Goal: Task Accomplishment & Management: Use online tool/utility

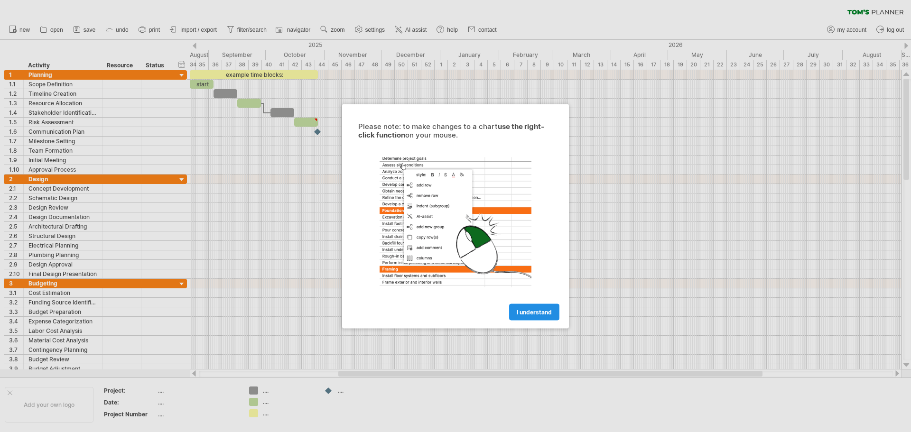
click at [521, 314] on span "I understand" at bounding box center [534, 312] width 35 height 7
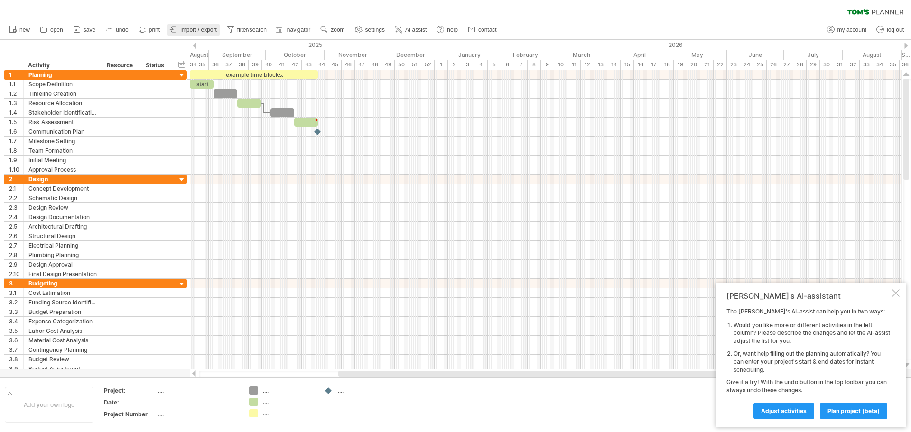
click at [213, 28] on span "import / export" at bounding box center [198, 30] width 37 height 7
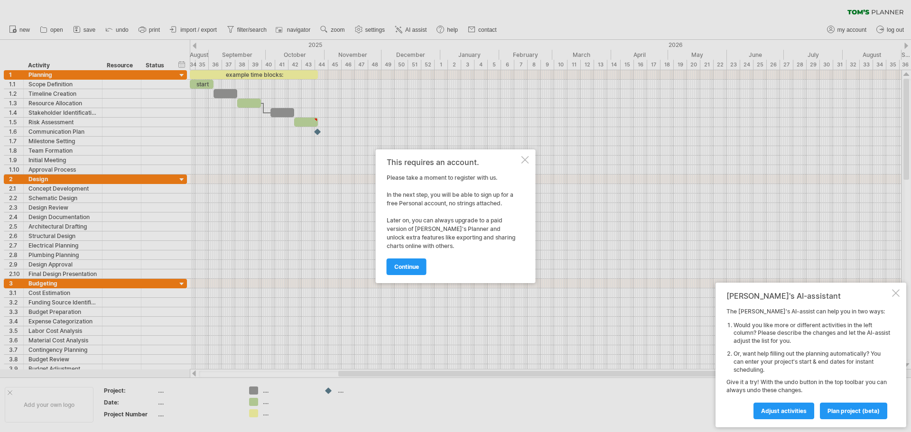
click at [526, 159] on div at bounding box center [526, 160] width 8 height 8
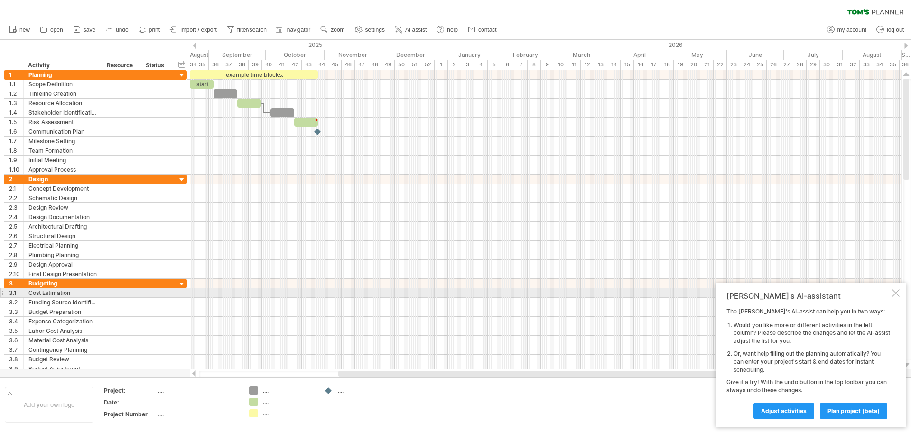
click at [901, 292] on div "[PERSON_NAME]'s AI-assistant The [PERSON_NAME]'s AI-assist can help you in two …" at bounding box center [811, 355] width 191 height 145
click at [894, 295] on div at bounding box center [896, 294] width 8 height 8
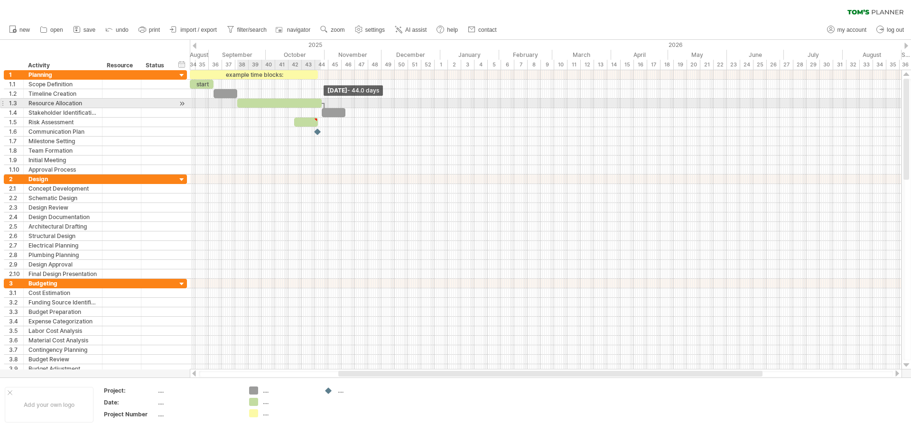
drag, startPoint x: 262, startPoint y: 104, endPoint x: 323, endPoint y: 105, distance: 60.3
click at [323, 105] on span at bounding box center [322, 103] width 4 height 9
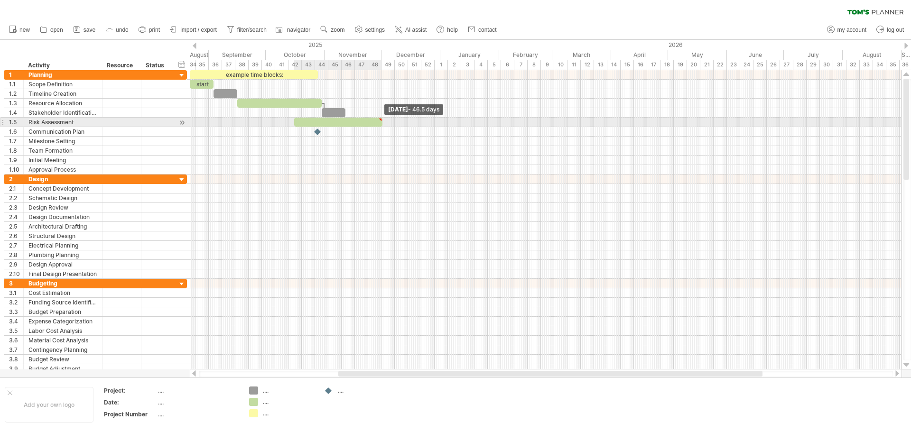
drag, startPoint x: 317, startPoint y: 122, endPoint x: 382, endPoint y: 123, distance: 64.6
click at [382, 123] on span at bounding box center [383, 122] width 4 height 9
type textarea "**********"
drag, startPoint x: 295, startPoint y: 121, endPoint x: 341, endPoint y: 123, distance: 46.6
click at [341, 123] on span at bounding box center [341, 122] width 4 height 9
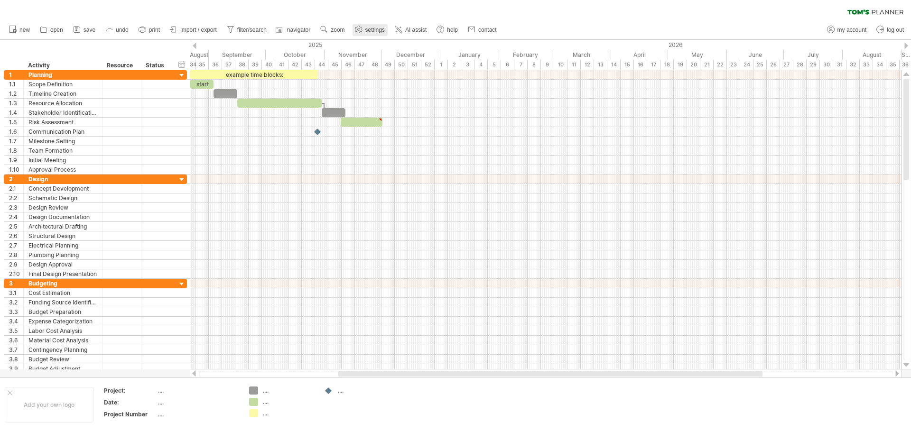
click at [374, 29] on span "settings" at bounding box center [374, 30] width 19 height 7
select select "*"
select select "**"
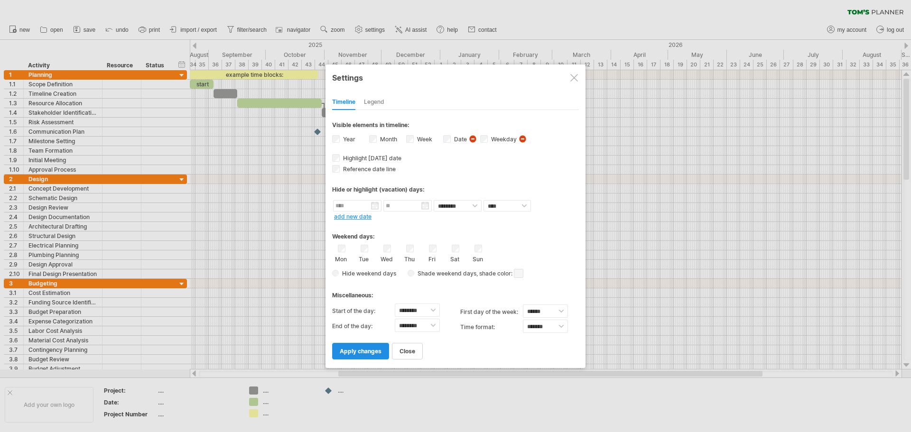
click at [371, 353] on span "apply changes" at bounding box center [361, 351] width 42 height 7
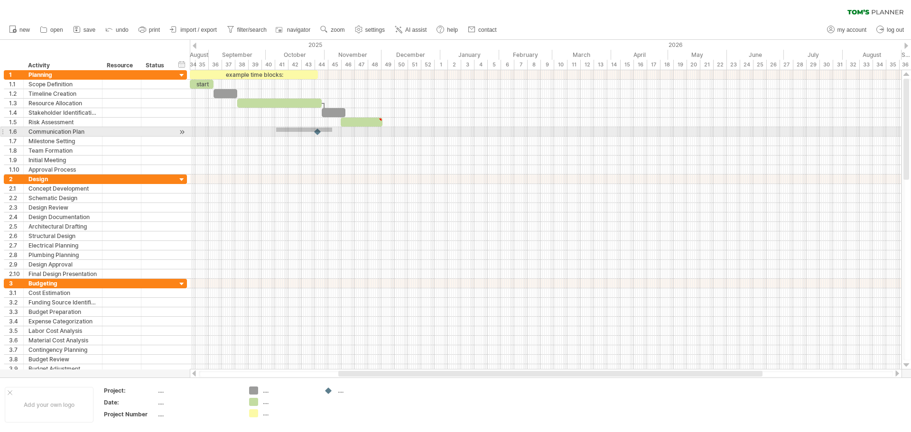
drag, startPoint x: 278, startPoint y: 128, endPoint x: 332, endPoint y: 132, distance: 54.7
click at [332, 132] on div at bounding box center [546, 131] width 712 height 9
drag, startPoint x: 342, startPoint y: 184, endPoint x: 368, endPoint y: 180, distance: 26.8
click at [368, 180] on div at bounding box center [546, 227] width 712 height 104
drag, startPoint x: 352, startPoint y: 150, endPoint x: 332, endPoint y: 153, distance: 20.6
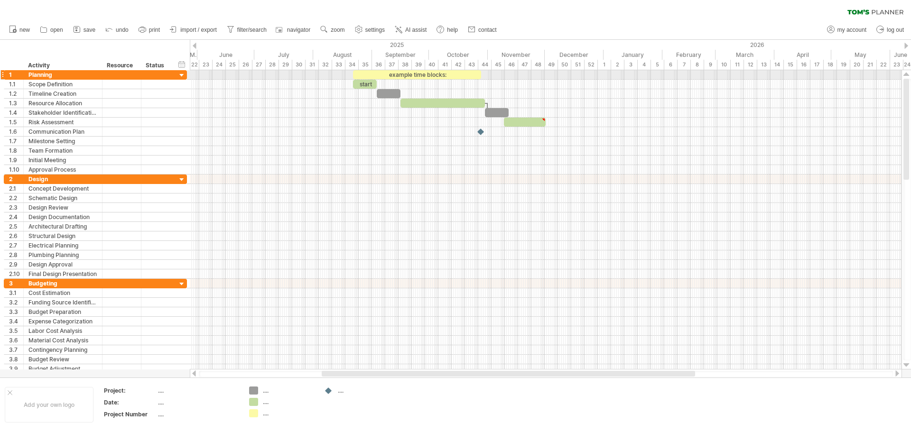
click at [423, 73] on div "example time blocks:" at bounding box center [417, 74] width 128 height 9
click at [420, 72] on div "example time blocks:" at bounding box center [415, 74] width 128 height 9
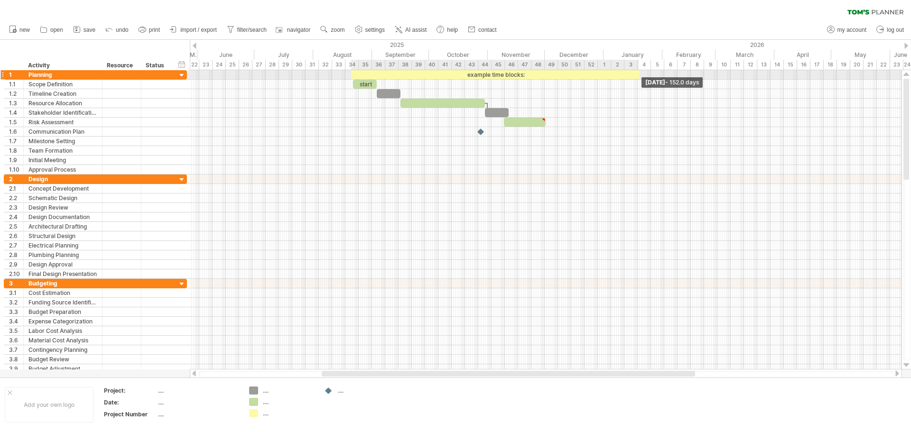
drag, startPoint x: 480, startPoint y: 74, endPoint x: 640, endPoint y: 75, distance: 160.0
click at [640, 75] on span at bounding box center [640, 74] width 4 height 9
click at [415, 29] on span "AI assist" at bounding box center [415, 30] width 21 height 7
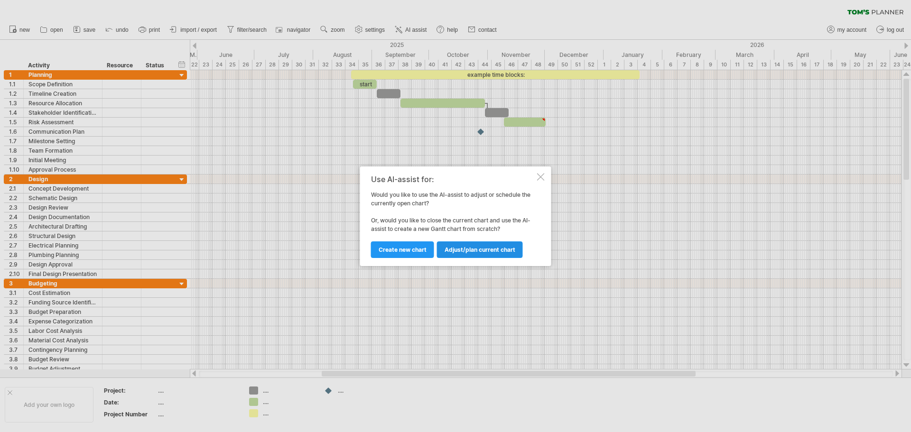
click at [487, 251] on span "Adjust/plan current chart" at bounding box center [480, 249] width 71 height 7
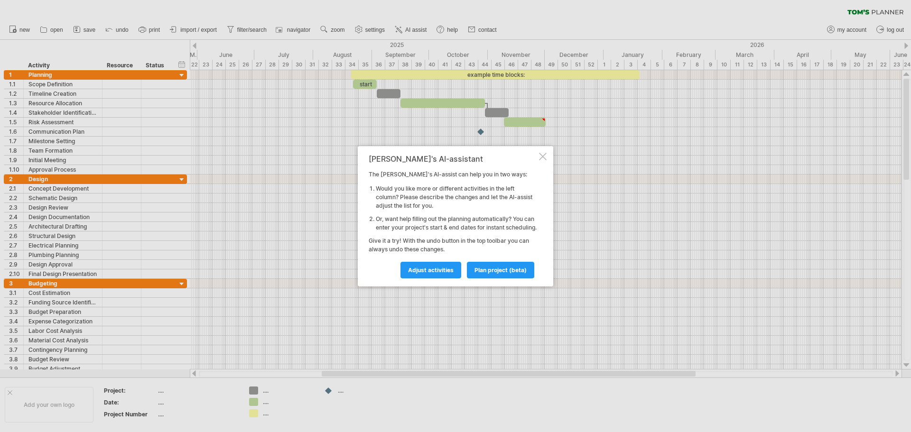
click at [542, 153] on div at bounding box center [543, 157] width 8 height 8
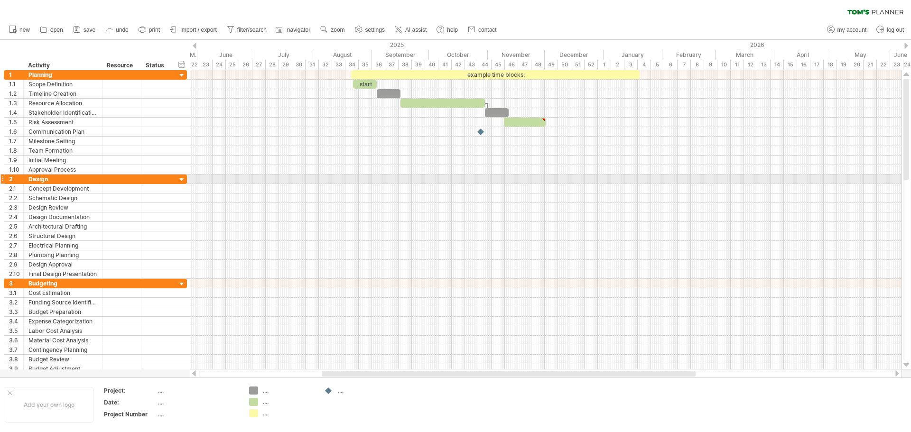
drag, startPoint x: 479, startPoint y: 179, endPoint x: 443, endPoint y: 179, distance: 35.6
click at [443, 179] on div at bounding box center [546, 179] width 712 height 9
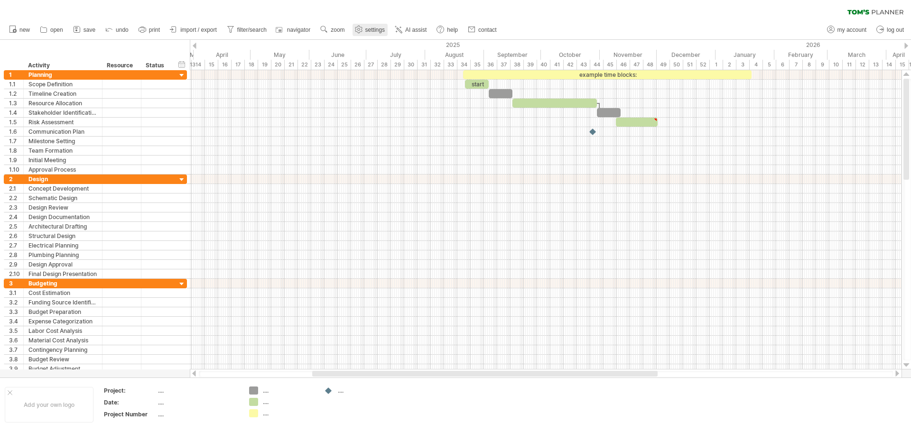
click at [369, 28] on span "settings" at bounding box center [374, 30] width 19 height 7
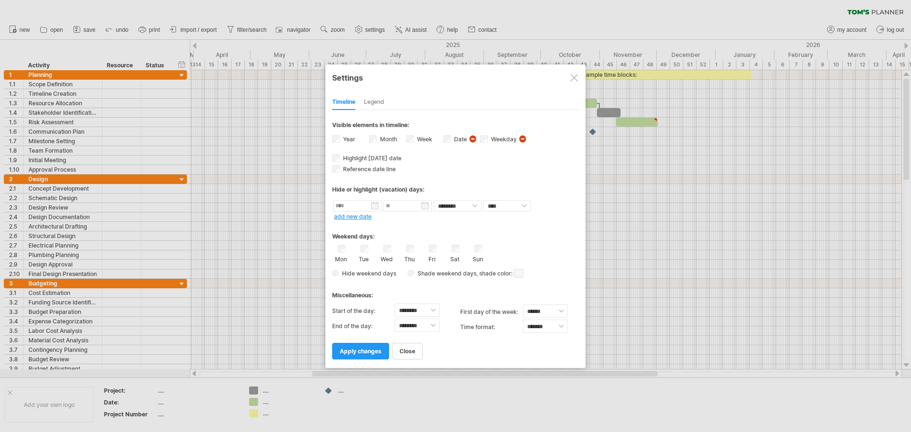
click at [470, 140] on span "visibility of date Currently there is not enough space horizontally to display …" at bounding box center [474, 140] width 10 height 10
click at [452, 141] on label "Date visibility of date Currently there is not enough space horizontally to dis…" at bounding box center [459, 139] width 15 height 7
click at [481, 179] on div "visibility of date Currently there is not enough space horizontally to display …" at bounding box center [524, 179] width 94 height 88
click at [577, 78] on div at bounding box center [574, 78] width 8 height 8
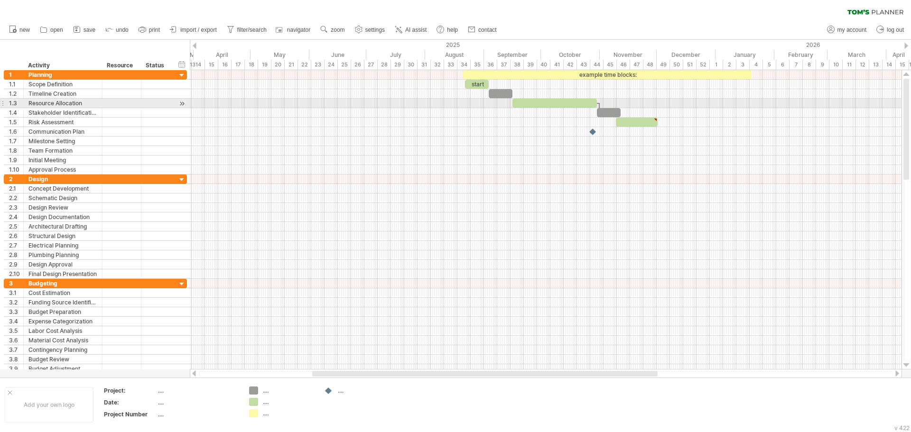
click at [272, 107] on div at bounding box center [546, 103] width 712 height 9
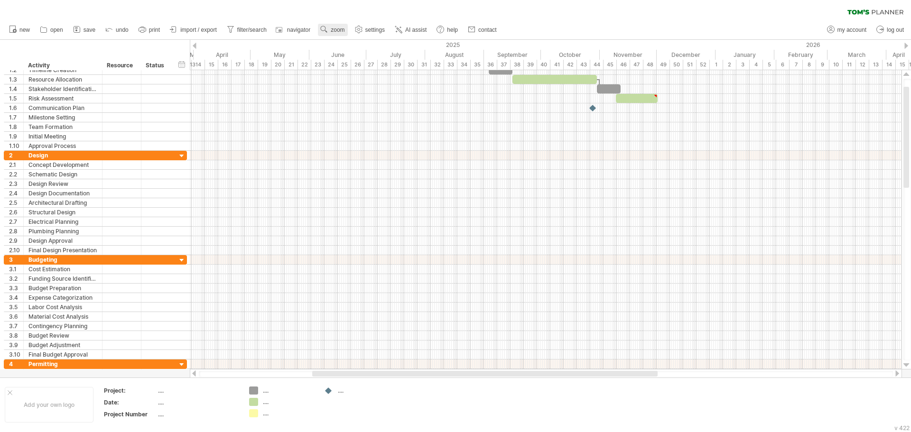
click at [331, 30] on link "zoom" at bounding box center [332, 30] width 29 height 12
click at [365, 74] on div "Day" at bounding box center [362, 72] width 53 height 15
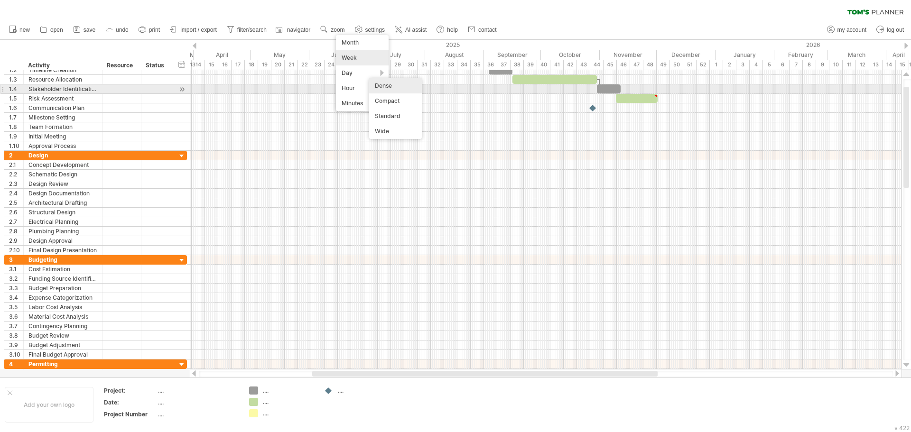
click at [411, 89] on div "Dense" at bounding box center [395, 85] width 53 height 15
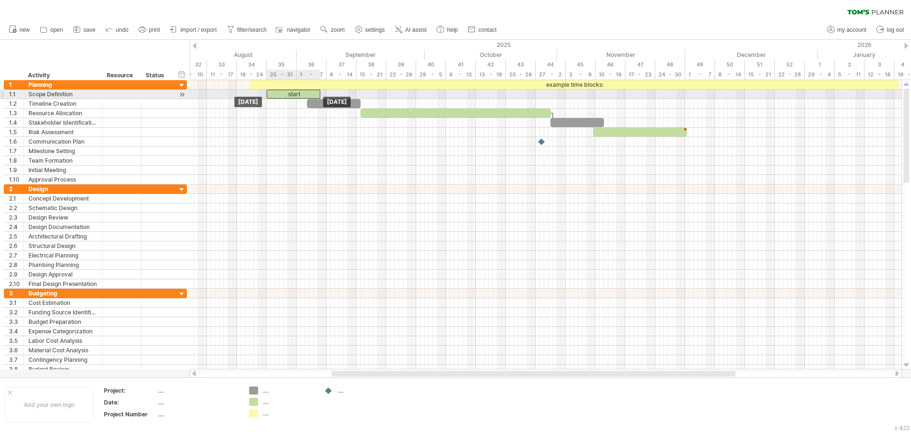
drag, startPoint x: 284, startPoint y: 95, endPoint x: 297, endPoint y: 96, distance: 12.8
click at [297, 96] on div "start" at bounding box center [294, 94] width 54 height 9
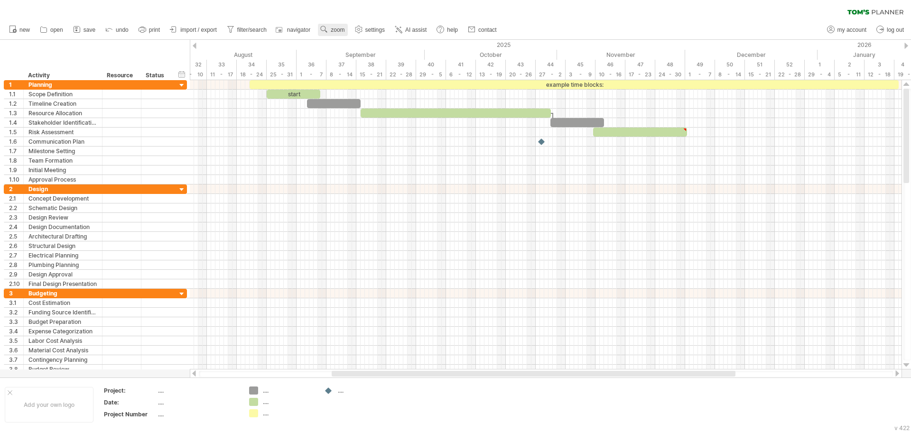
click at [336, 30] on span "zoom" at bounding box center [338, 30] width 14 height 7
click at [387, 69] on div "Day" at bounding box center [367, 72] width 53 height 15
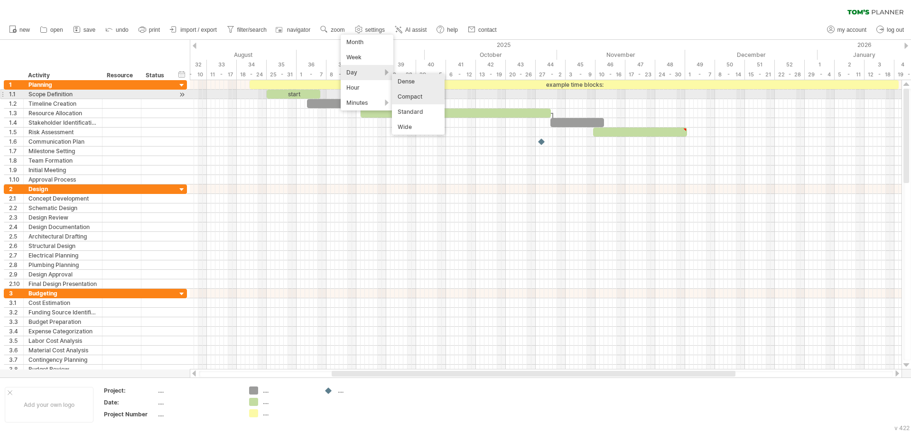
click at [418, 97] on div "Compact" at bounding box center [418, 96] width 53 height 15
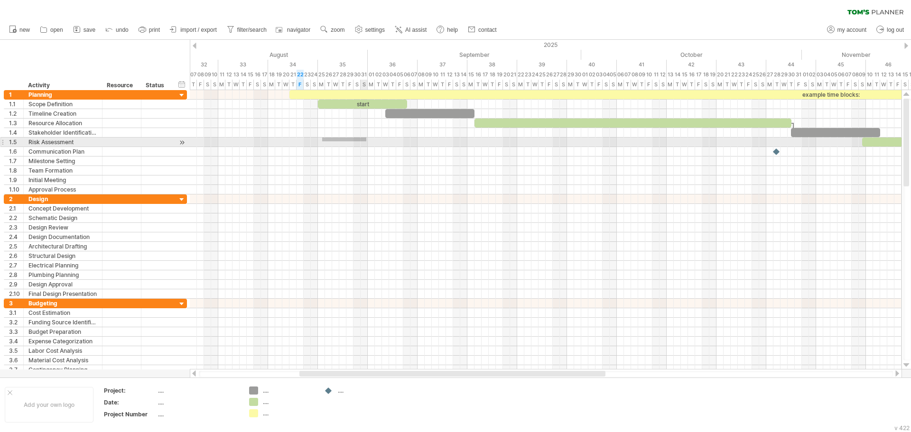
drag, startPoint x: 324, startPoint y: 138, endPoint x: 366, endPoint y: 141, distance: 42.9
click at [366, 141] on div at bounding box center [546, 142] width 712 height 9
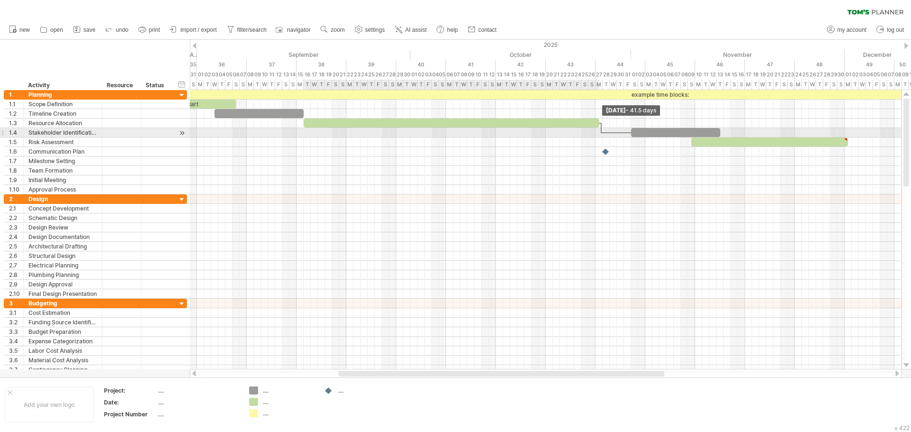
drag, startPoint x: 622, startPoint y: 124, endPoint x: 601, endPoint y: 131, distance: 22.1
click at [601, 131] on div "example time blocks: start [DATE] - 41.5 days [DATE]" at bounding box center [546, 230] width 712 height 280
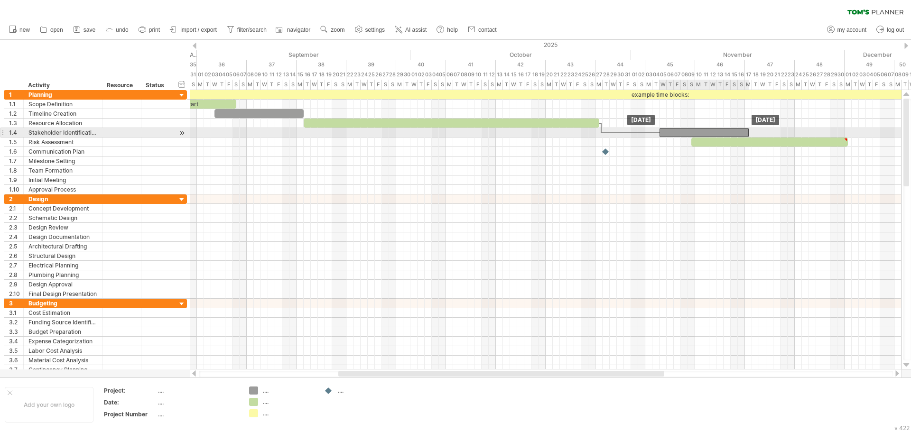
drag, startPoint x: 652, startPoint y: 133, endPoint x: 679, endPoint y: 135, distance: 27.1
click at [679, 135] on div at bounding box center [704, 132] width 89 height 9
click at [630, 133] on div at bounding box center [631, 132] width 58 height 3
drag, startPoint x: 630, startPoint y: 131, endPoint x: 658, endPoint y: 133, distance: 28.1
click at [658, 133] on div "example time blocks: start [DATE] [DATE]" at bounding box center [546, 230] width 712 height 280
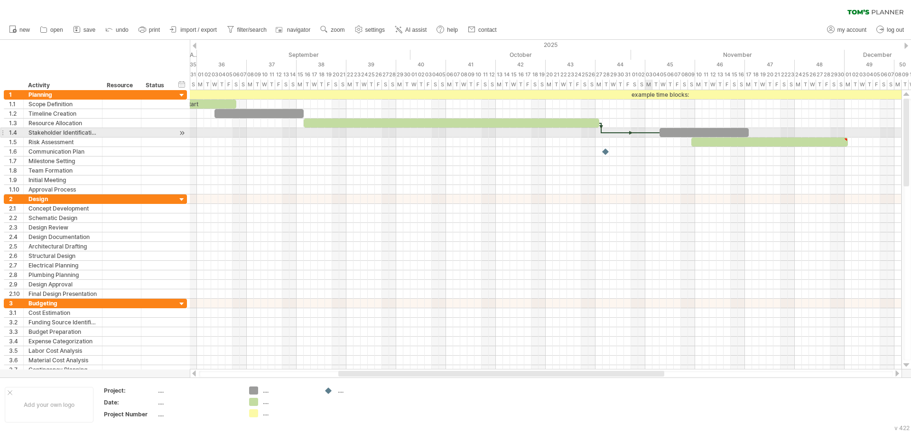
click at [646, 132] on div at bounding box center [631, 132] width 58 height 3
drag, startPoint x: 630, startPoint y: 132, endPoint x: 663, endPoint y: 134, distance: 32.3
click at [663, 134] on div "example time blocks: start [DATE] [DATE]" at bounding box center [546, 230] width 712 height 280
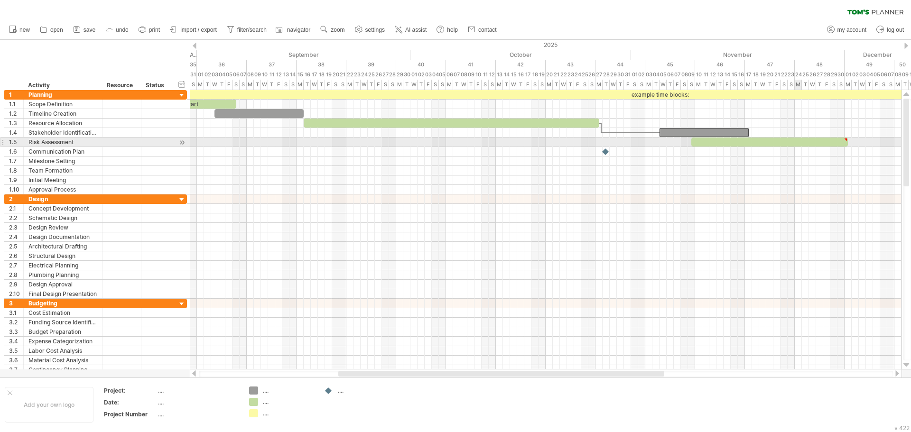
click at [799, 145] on div at bounding box center [770, 142] width 157 height 9
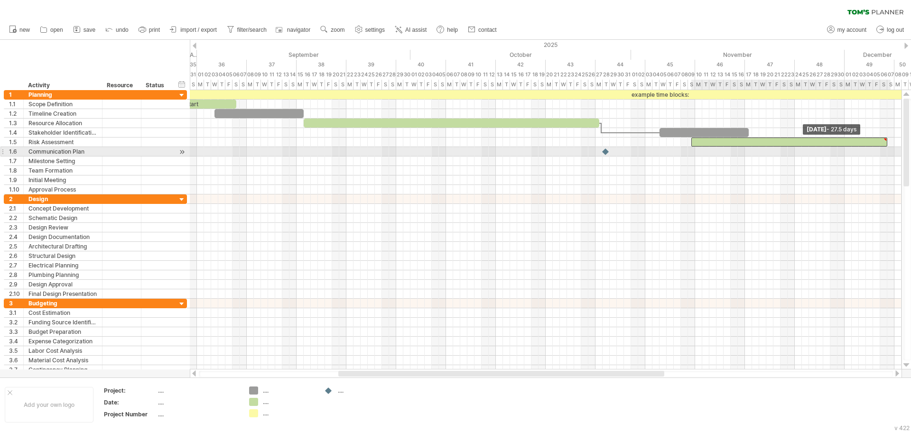
drag, startPoint x: 848, startPoint y: 145, endPoint x: 876, endPoint y: 150, distance: 28.3
click at [876, 150] on div "example time blocks: start [DATE] - 27.5 days [DATE]" at bounding box center [546, 230] width 712 height 280
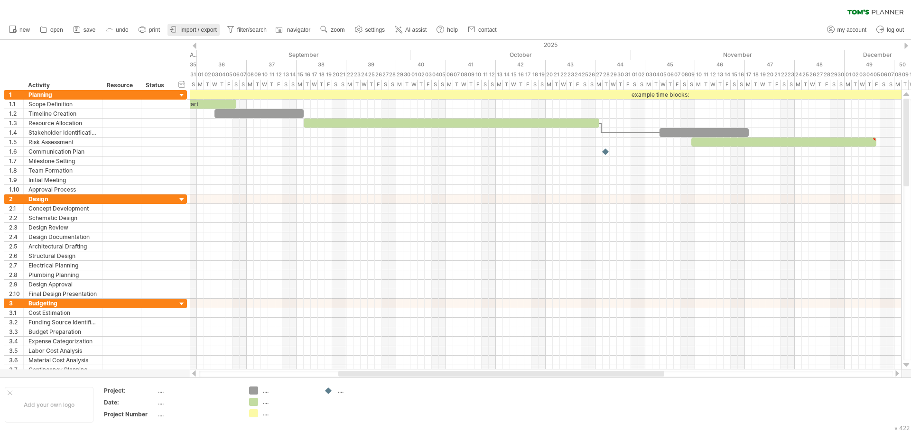
click at [196, 27] on span "import / export" at bounding box center [198, 30] width 37 height 7
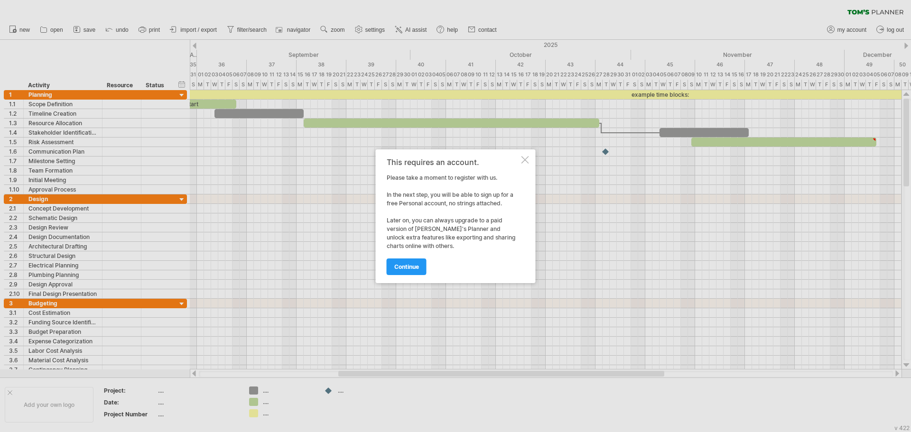
click at [528, 156] on div at bounding box center [526, 160] width 8 height 8
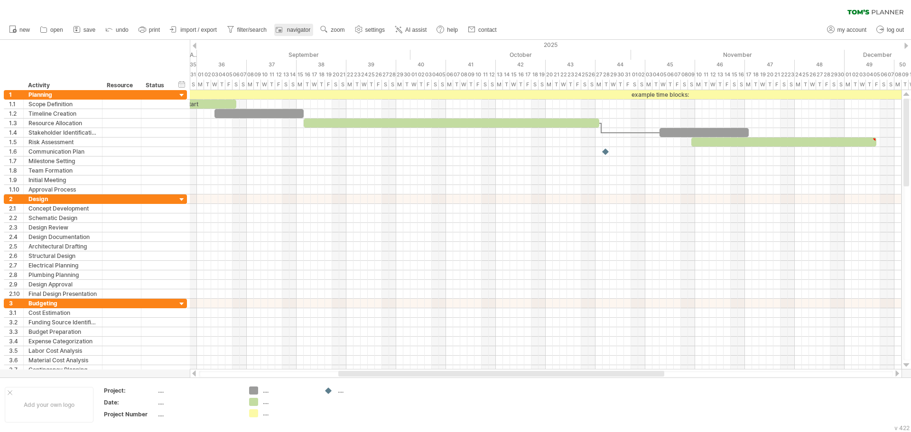
click at [299, 33] on link "navigator" at bounding box center [293, 30] width 39 height 12
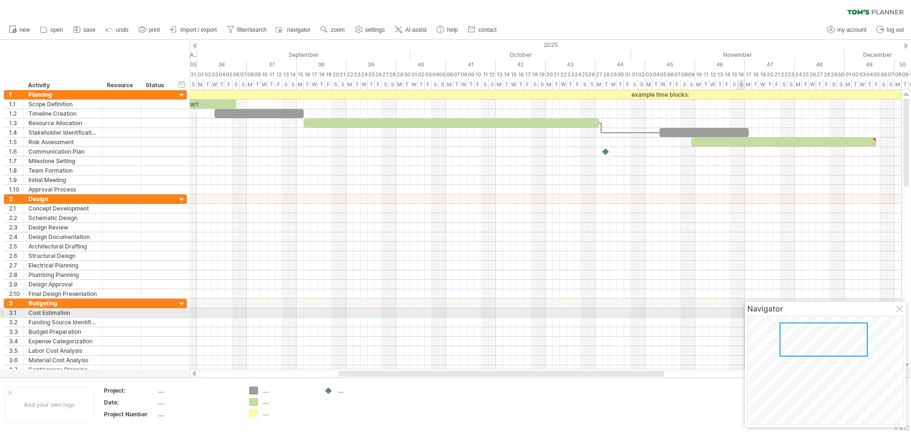
click at [898, 310] on div at bounding box center [901, 310] width 8 height 8
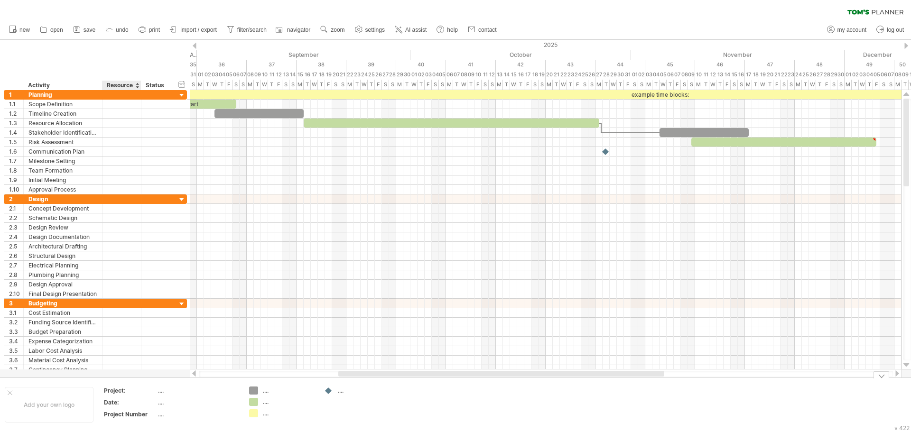
click at [119, 391] on div "Project:" at bounding box center [130, 391] width 52 height 8
click at [328, 391] on div "Trying to reach [DOMAIN_NAME] Connected again... 0% clear filter new 1" at bounding box center [455, 216] width 911 height 432
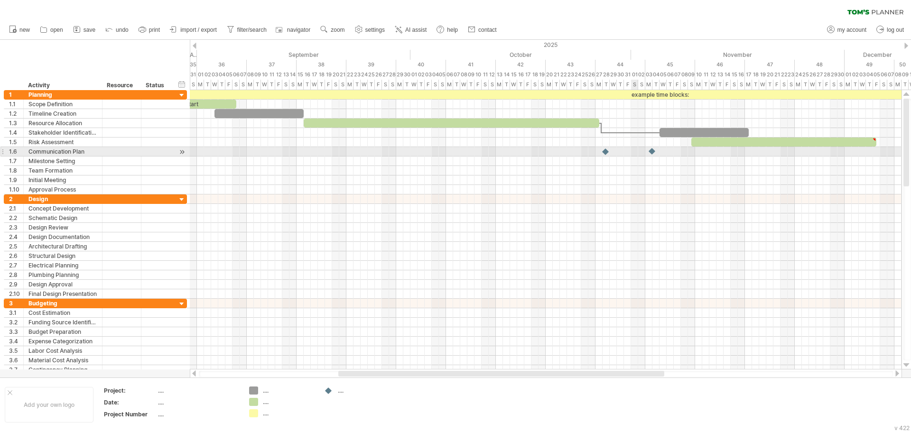
drag, startPoint x: 327, startPoint y: 392, endPoint x: 651, endPoint y: 153, distance: 402.9
click at [651, 153] on div "Trying to reach [DOMAIN_NAME] Connected again... 0% clear filter new 1" at bounding box center [455, 216] width 911 height 432
click at [650, 152] on div at bounding box center [652, 151] width 10 height 9
click at [605, 152] on div at bounding box center [606, 151] width 10 height 9
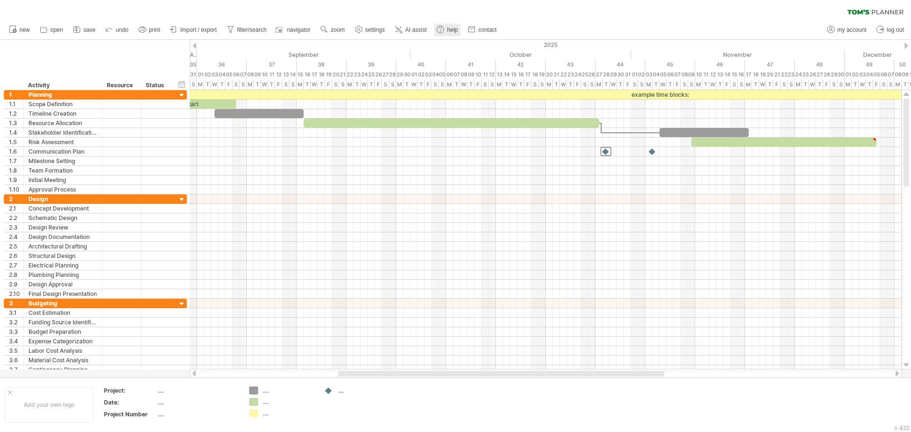
click at [454, 28] on span "help" at bounding box center [452, 30] width 11 height 7
click at [853, 30] on span "my account" at bounding box center [852, 30] width 29 height 7
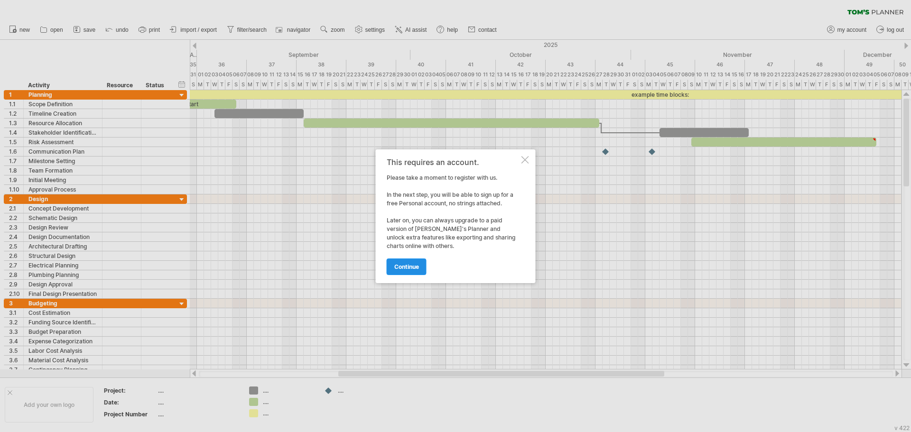
click at [408, 264] on span "continue" at bounding box center [406, 266] width 25 height 7
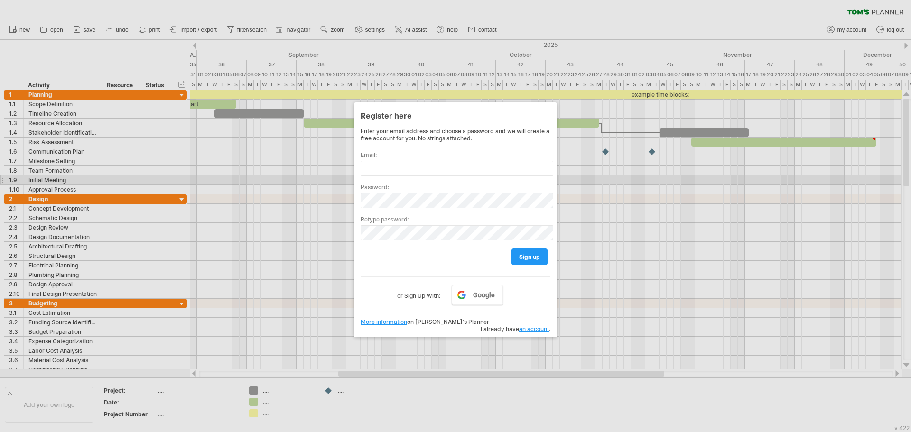
click at [408, 177] on div "Password:" at bounding box center [456, 192] width 190 height 32
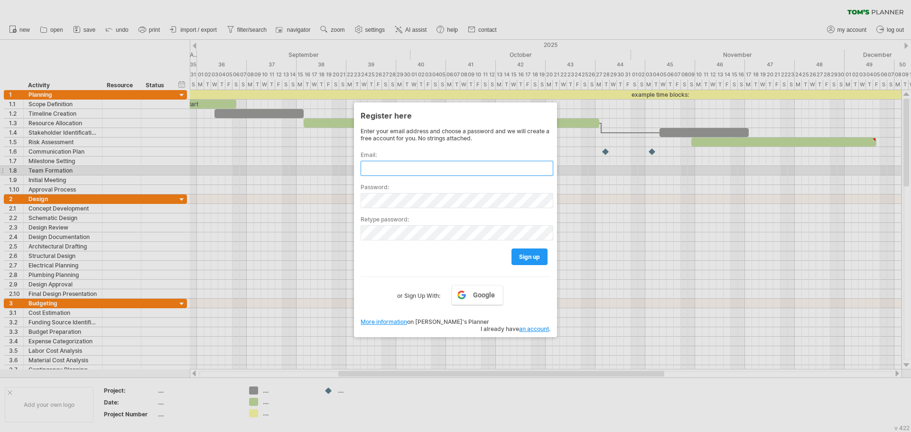
click at [407, 170] on input "text" at bounding box center [457, 168] width 193 height 15
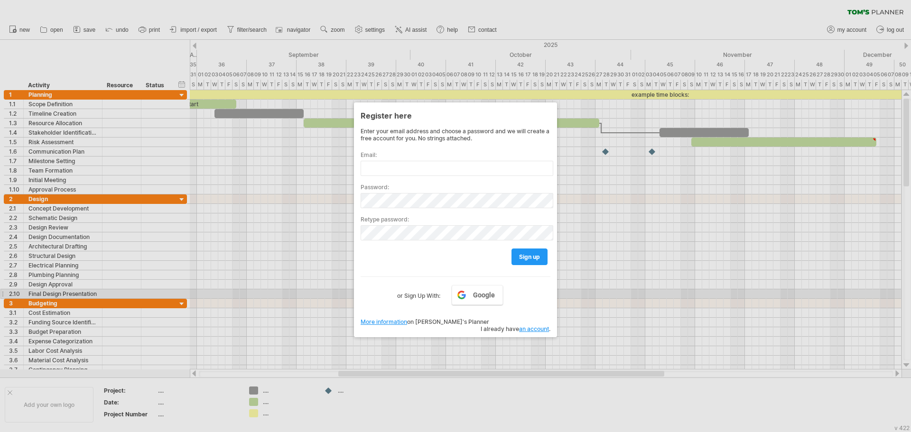
click at [656, 288] on div at bounding box center [455, 216] width 911 height 432
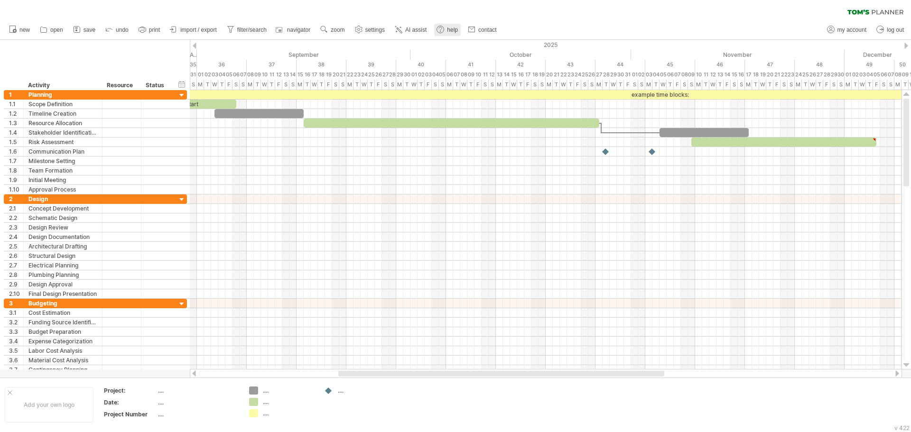
click at [449, 30] on span "help" at bounding box center [452, 30] width 11 height 7
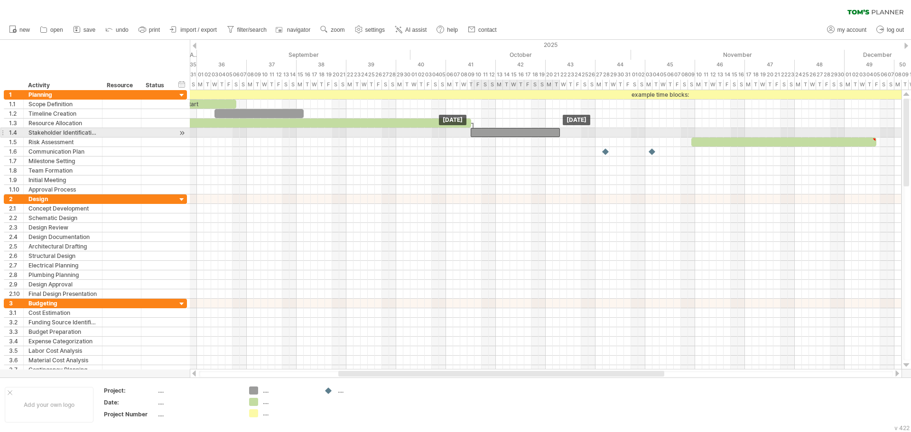
drag, startPoint x: 683, startPoint y: 131, endPoint x: 494, endPoint y: 133, distance: 188.9
click at [494, 133] on div at bounding box center [515, 132] width 89 height 9
drag, startPoint x: 559, startPoint y: 134, endPoint x: 543, endPoint y: 137, distance: 16.5
click at [543, 137] on div "example time blocks: start [DATE] - 10.5 days [DATE]" at bounding box center [546, 230] width 712 height 280
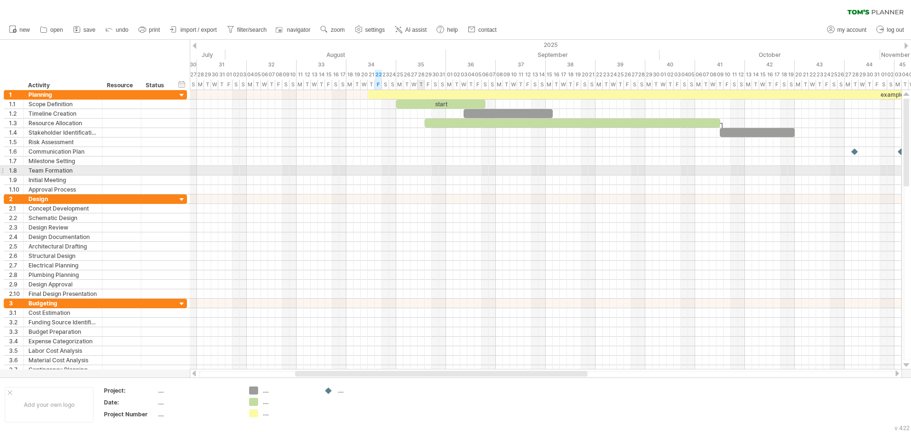
click at [424, 170] on div at bounding box center [546, 170] width 712 height 9
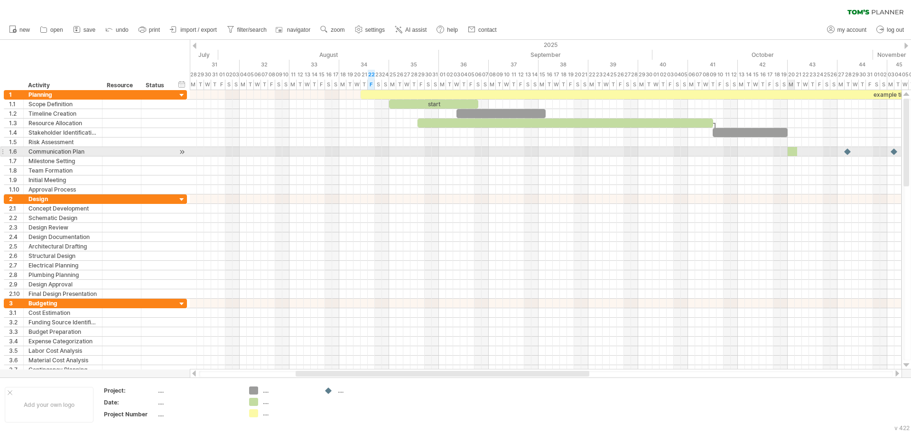
drag, startPoint x: 253, startPoint y: 402, endPoint x: 793, endPoint y: 149, distance: 596.0
click at [793, 149] on div "Trying to reach [DOMAIN_NAME] Connected again... 0% clear filter new 1" at bounding box center [455, 216] width 911 height 432
drag, startPoint x: 795, startPoint y: 150, endPoint x: 903, endPoint y: 150, distance: 108.2
click at [903, 150] on div "Trying to reach [DOMAIN_NAME] Connected again... 0% clear filter new 1" at bounding box center [455, 216] width 911 height 432
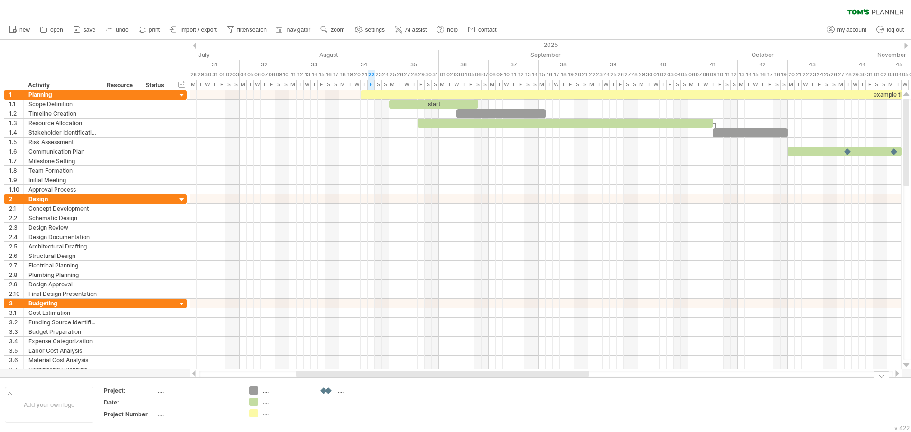
click at [327, 392] on div "Trying to reach [DOMAIN_NAME] Connected again... 0% clear filter new 1" at bounding box center [455, 216] width 911 height 432
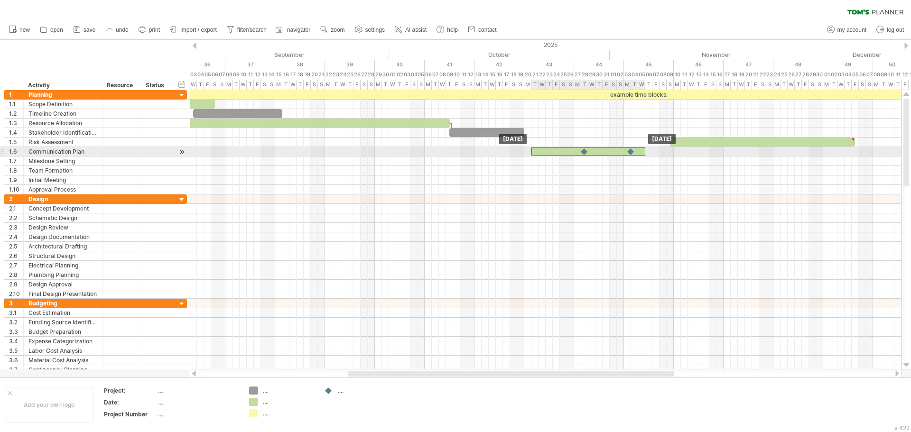
drag, startPoint x: 539, startPoint y: 152, endPoint x: 528, endPoint y: 138, distance: 18.2
click at [545, 152] on div at bounding box center [589, 151] width 114 height 9
drag, startPoint x: 526, startPoint y: 135, endPoint x: 532, endPoint y: 149, distance: 15.5
click at [325, 149] on div "example time blocks: start" at bounding box center [325, 142] width 0 height 104
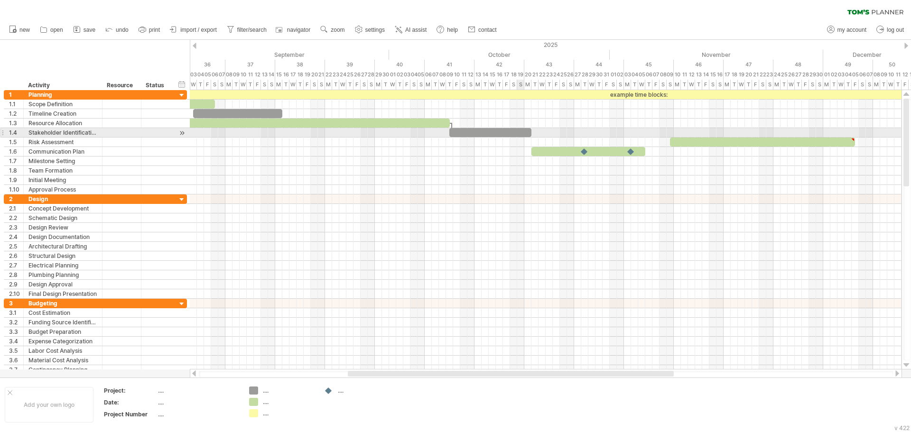
click at [523, 131] on div at bounding box center [490, 132] width 82 height 9
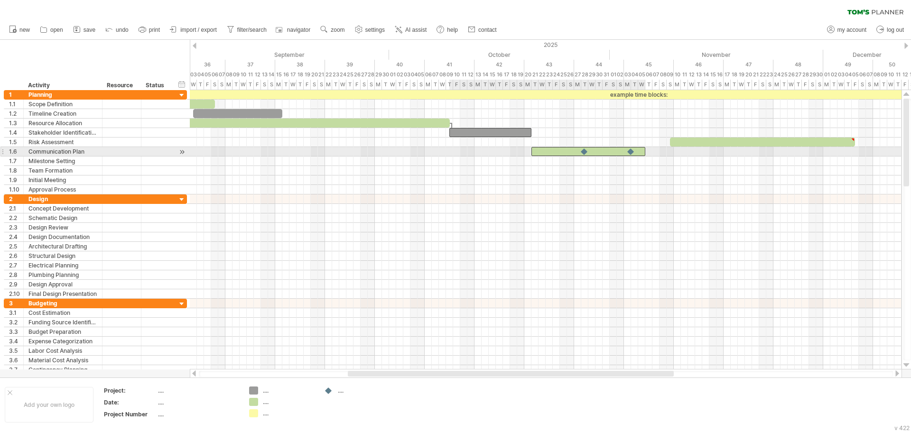
click at [540, 155] on div at bounding box center [589, 151] width 114 height 9
click at [538, 155] on div at bounding box center [589, 151] width 114 height 9
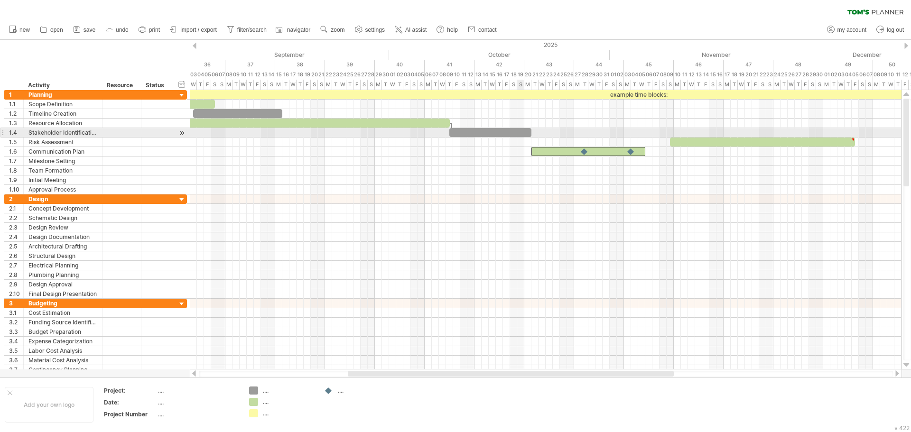
click at [521, 132] on div at bounding box center [490, 132] width 82 height 9
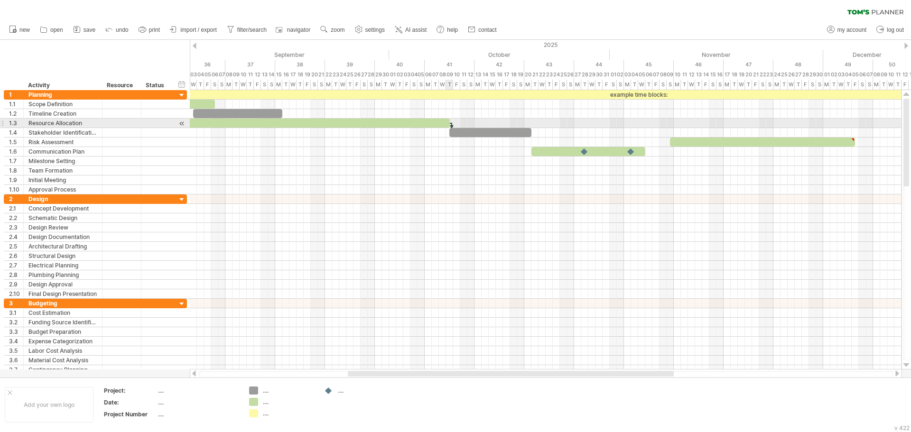
click at [453, 125] on div at bounding box center [451, 128] width 3 height 10
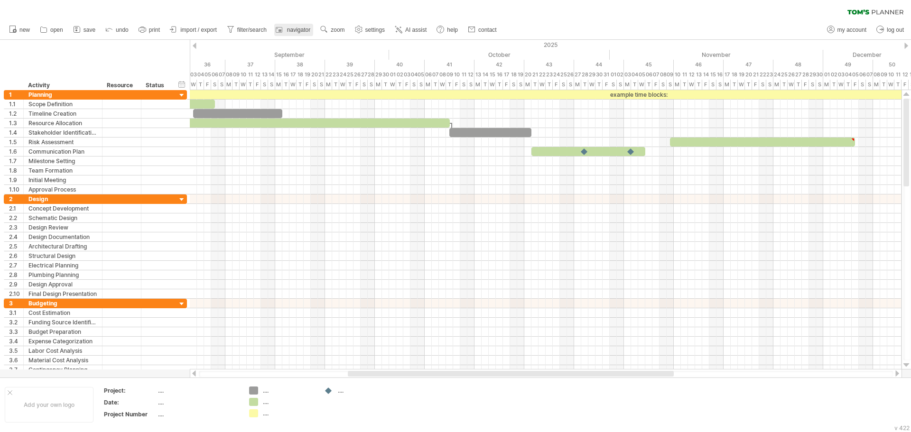
click at [298, 29] on span "navigator" at bounding box center [298, 30] width 23 height 7
click at [365, 30] on link "settings" at bounding box center [370, 30] width 35 height 12
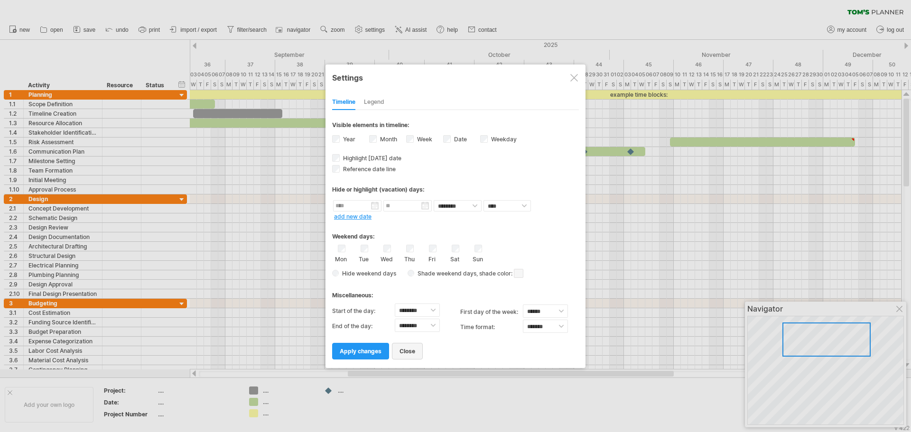
click at [412, 355] on link "close" at bounding box center [407, 351] width 31 height 17
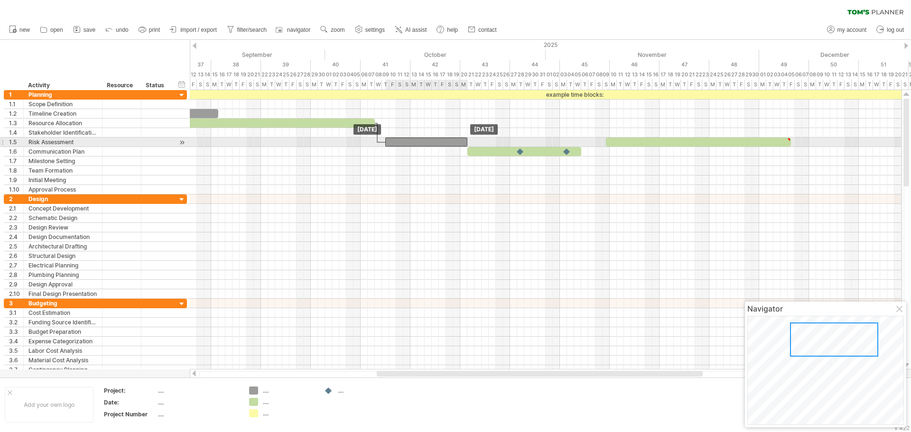
drag, startPoint x: 401, startPoint y: 133, endPoint x: 400, endPoint y: 140, distance: 7.2
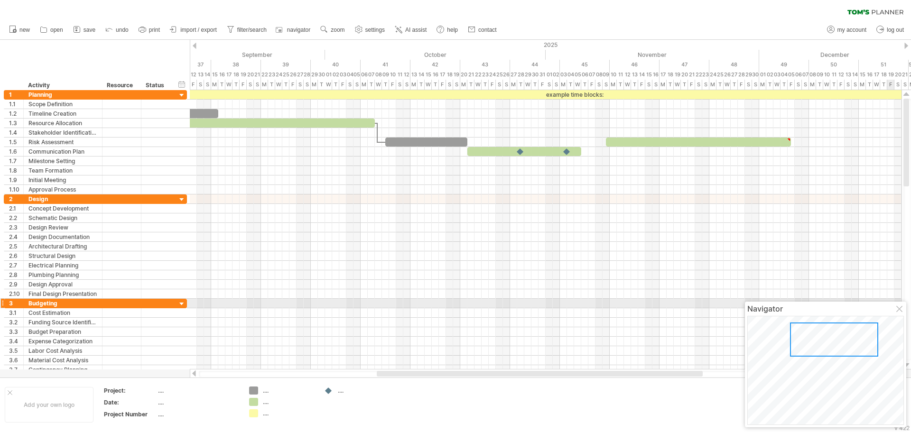
click at [898, 308] on div at bounding box center [901, 310] width 8 height 8
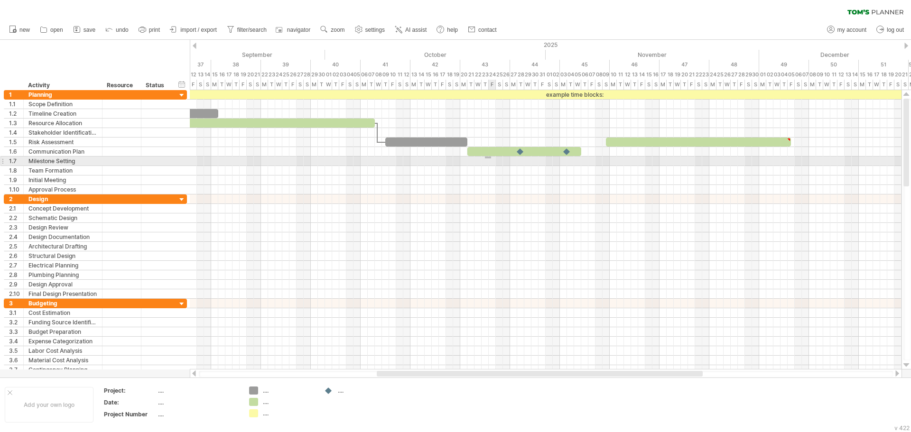
drag, startPoint x: 485, startPoint y: 157, endPoint x: 491, endPoint y: 159, distance: 6.5
click at [491, 159] on div at bounding box center [546, 161] width 712 height 9
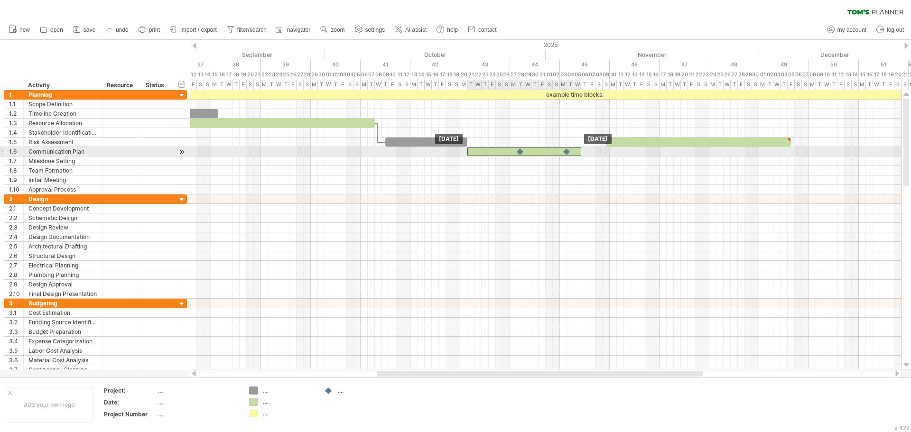
click at [485, 153] on div at bounding box center [524, 151] width 114 height 9
click at [467, 152] on span at bounding box center [468, 151] width 4 height 9
